Goal: Navigation & Orientation: Find specific page/section

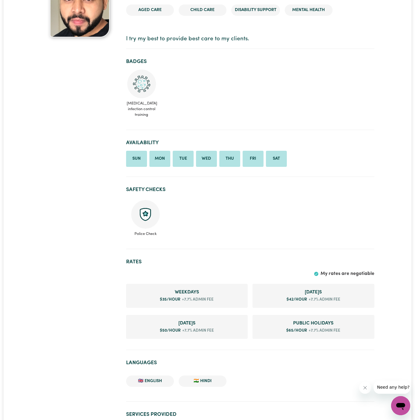
scroll to position [80, 0]
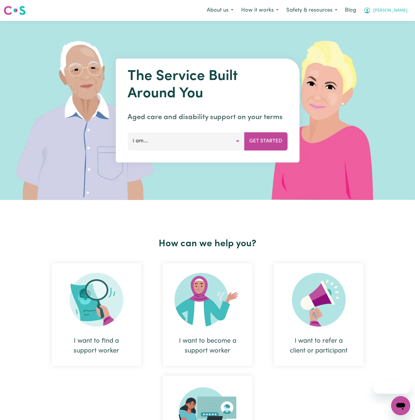
click at [399, 6] on button "[PERSON_NAME]" at bounding box center [385, 10] width 52 height 13
click at [390, 20] on link "Admin Dashboard" at bounding box center [387, 23] width 47 height 11
